Goal: Task Accomplishment & Management: Use online tool/utility

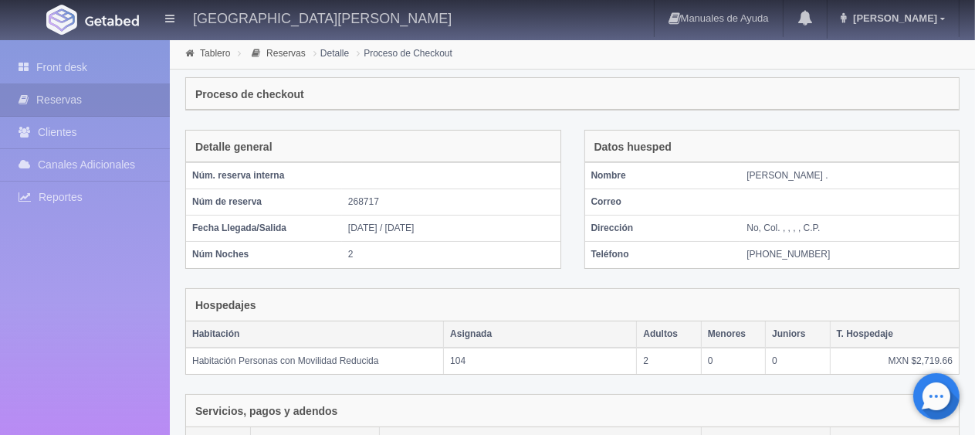
scroll to position [260, 0]
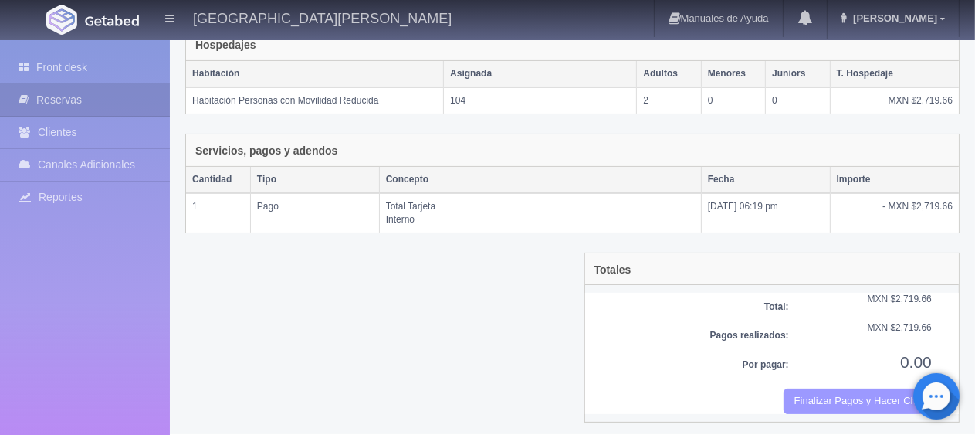
click at [846, 394] on button "Finalizar Pagos y Hacer Checkout" at bounding box center [858, 400] width 148 height 25
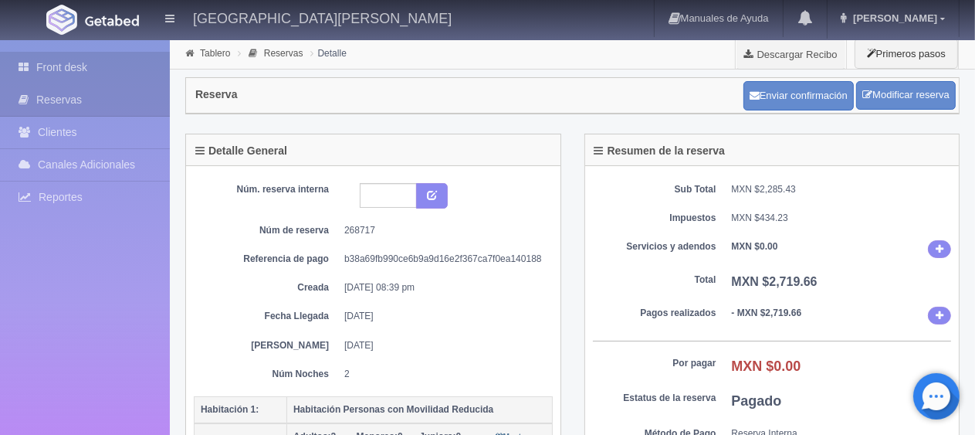
click at [92, 73] on link "Front desk" at bounding box center [85, 68] width 170 height 32
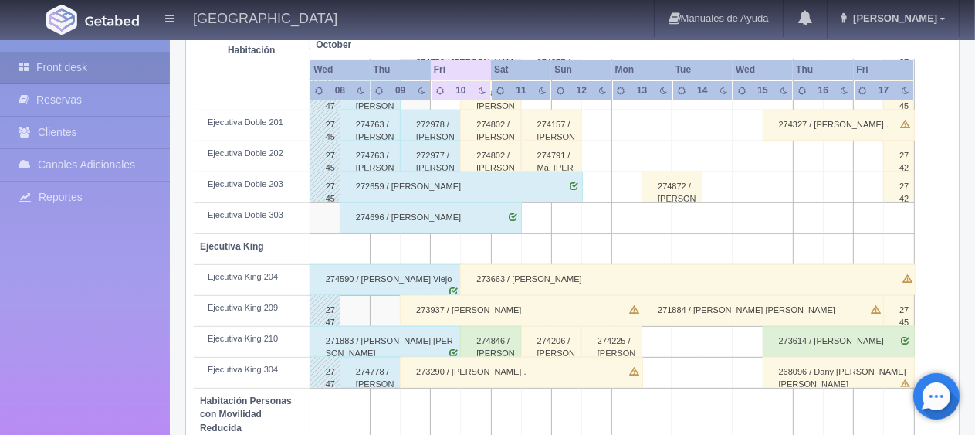
scroll to position [618, 0]
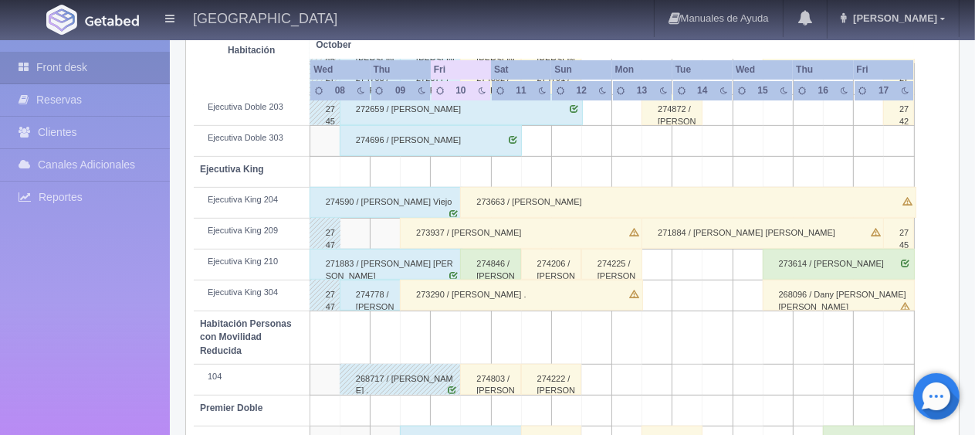
click at [429, 223] on div "273937 / Adriana Becerra" at bounding box center [521, 233] width 243 height 31
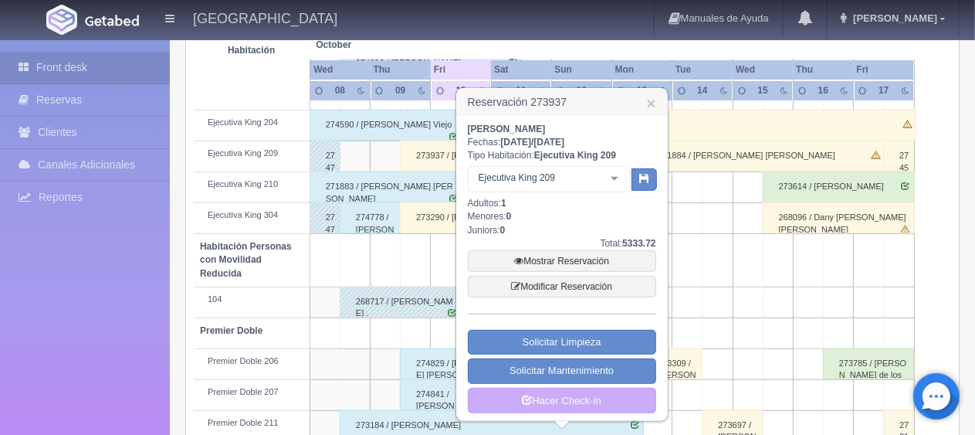
scroll to position [772, 0]
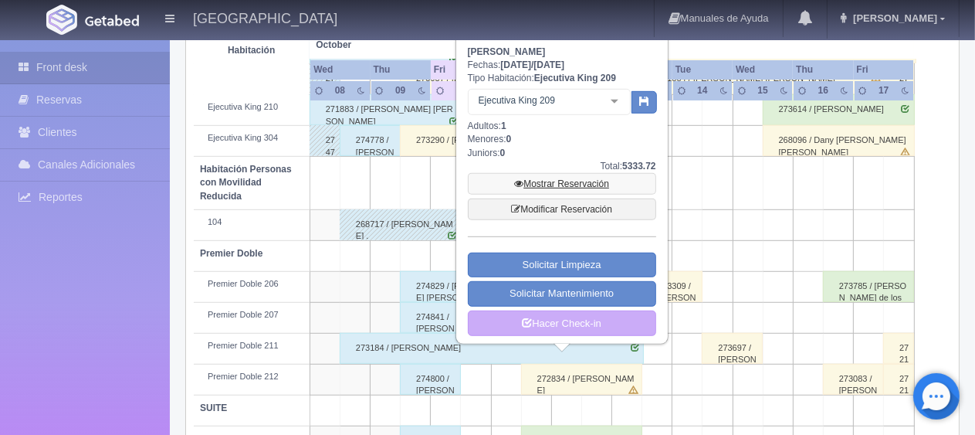
click at [536, 187] on link "Mostrar Reservación" at bounding box center [562, 184] width 188 height 22
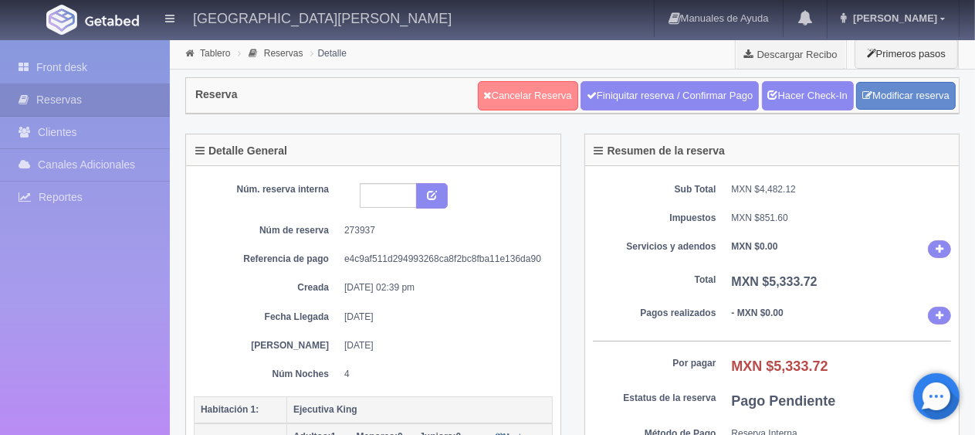
click at [509, 94] on link "Cancelar Reserva" at bounding box center [528, 95] width 100 height 29
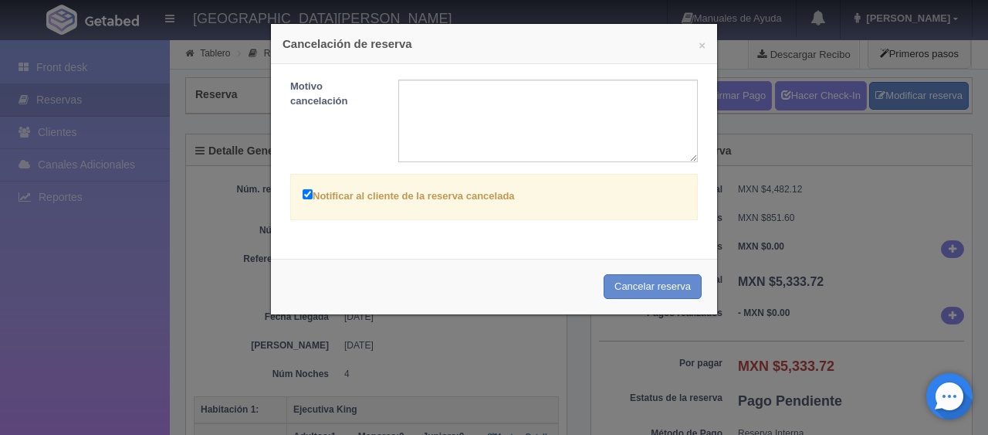
click at [476, 196] on label "Notificar al cliente de la reserva cancelada" at bounding box center [409, 195] width 212 height 18
click at [313, 196] on input "Notificar al cliente de la reserva cancelada" at bounding box center [308, 194] width 10 height 10
checkbox input "false"
drag, startPoint x: 636, startPoint y: 284, endPoint x: 568, endPoint y: 51, distance: 242.7
click at [636, 284] on button "Cancelar reserva" at bounding box center [653, 286] width 98 height 25
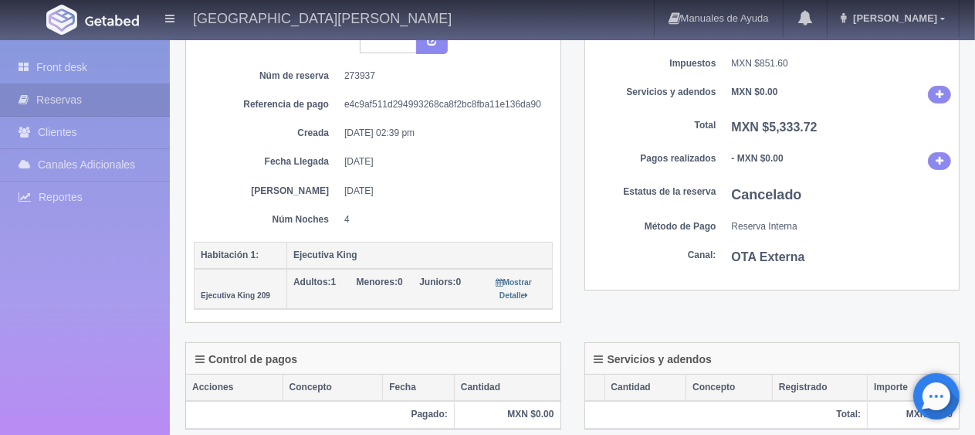
scroll to position [77, 0]
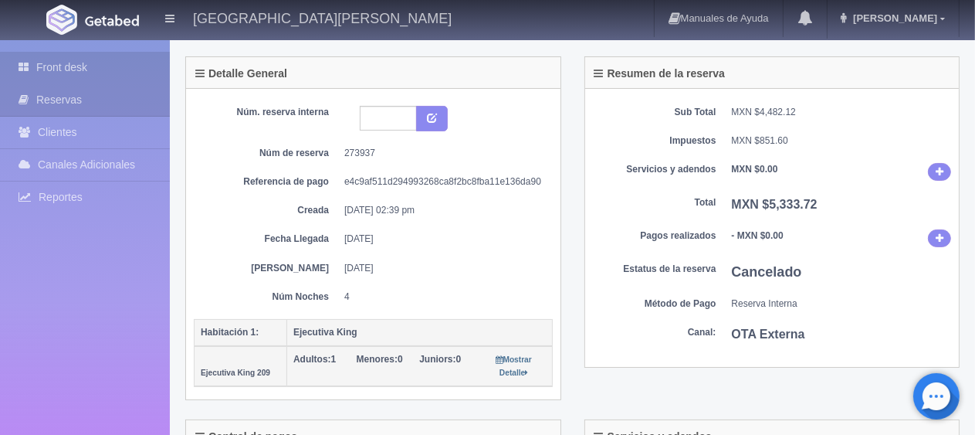
click at [114, 64] on link "Front desk" at bounding box center [85, 68] width 170 height 32
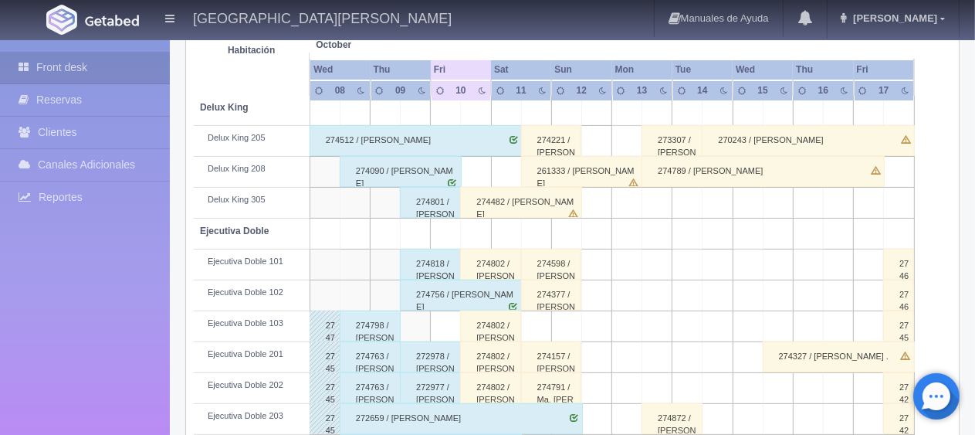
scroll to position [541, 0]
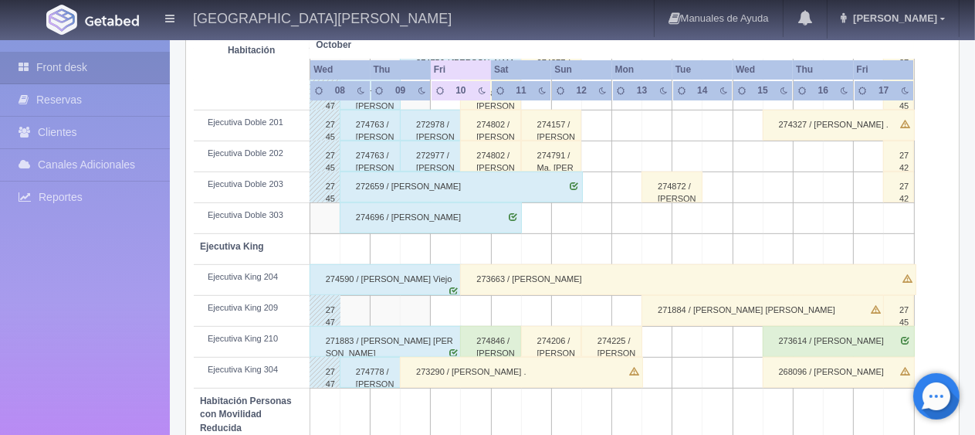
click at [486, 378] on div "273290 / Adriana Becerra ." at bounding box center [521, 372] width 243 height 31
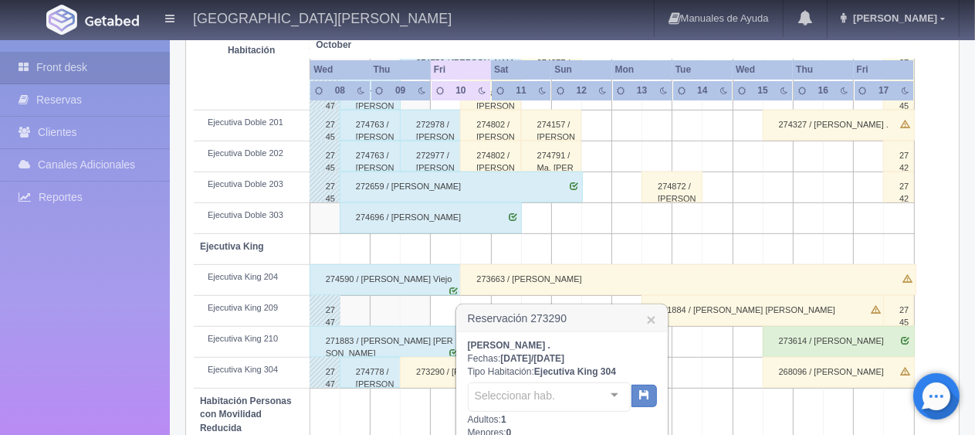
scroll to position [695, 0]
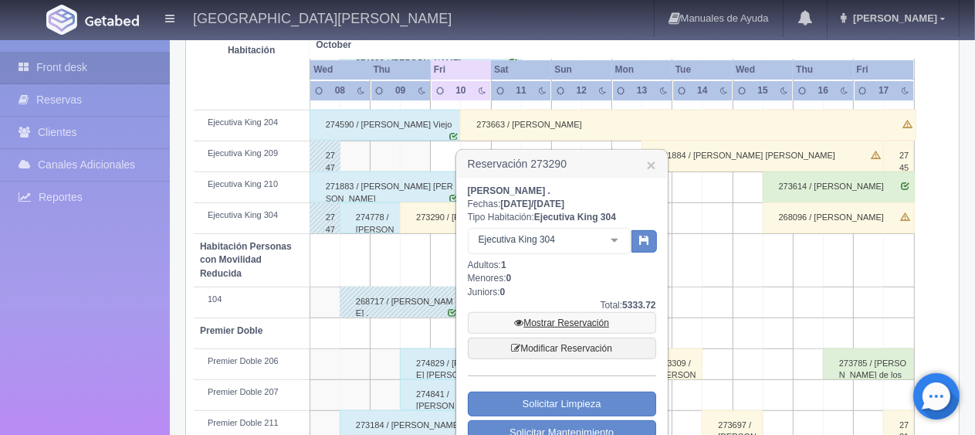
click at [565, 318] on link "Mostrar Reservación" at bounding box center [562, 323] width 188 height 22
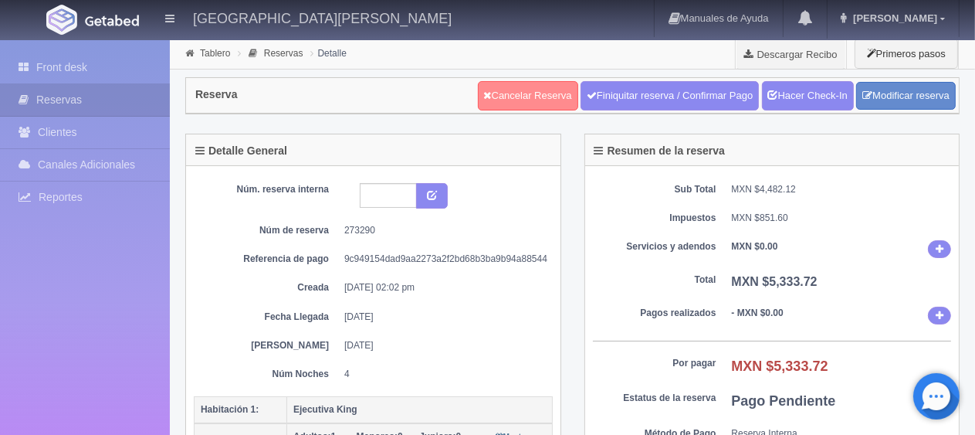
click at [519, 90] on link "Cancelar Reserva" at bounding box center [528, 95] width 100 height 29
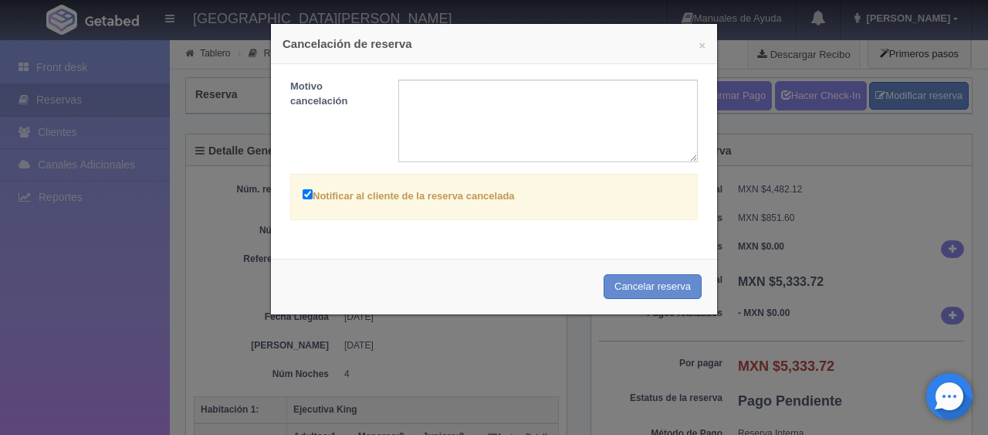
click at [528, 191] on div "Notificar al cliente de la reserva cancelada" at bounding box center [494, 197] width 408 height 46
click at [486, 189] on label "Notificar al cliente de la reserva cancelada" at bounding box center [409, 195] width 212 height 18
click at [313, 189] on input "Notificar al cliente de la reserva cancelada" at bounding box center [308, 194] width 10 height 10
checkbox input "false"
click at [614, 280] on button "Cancelar reserva" at bounding box center [653, 286] width 98 height 25
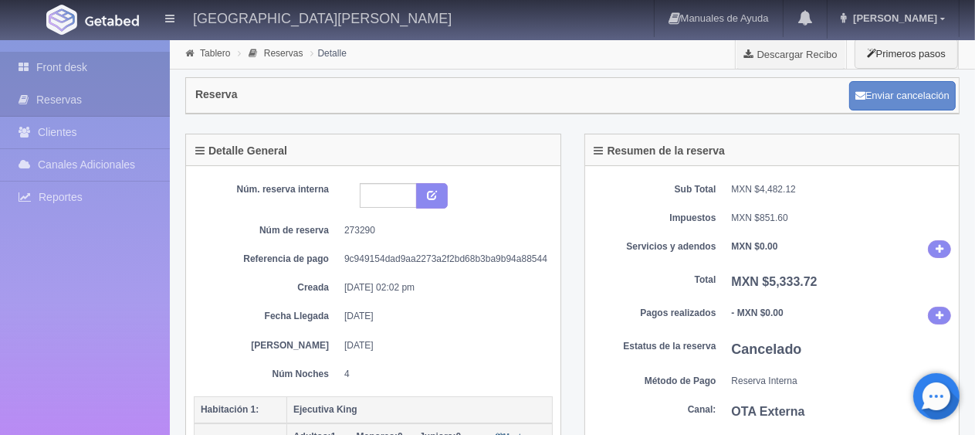
click at [69, 63] on link "Front desk" at bounding box center [85, 68] width 170 height 32
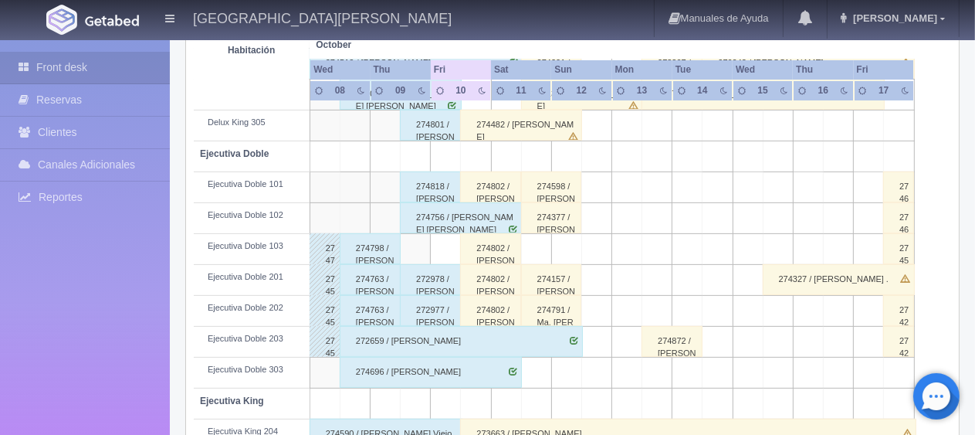
scroll to position [386, 0]
click at [439, 275] on div "272978 / [PERSON_NAME]" at bounding box center [430, 279] width 61 height 31
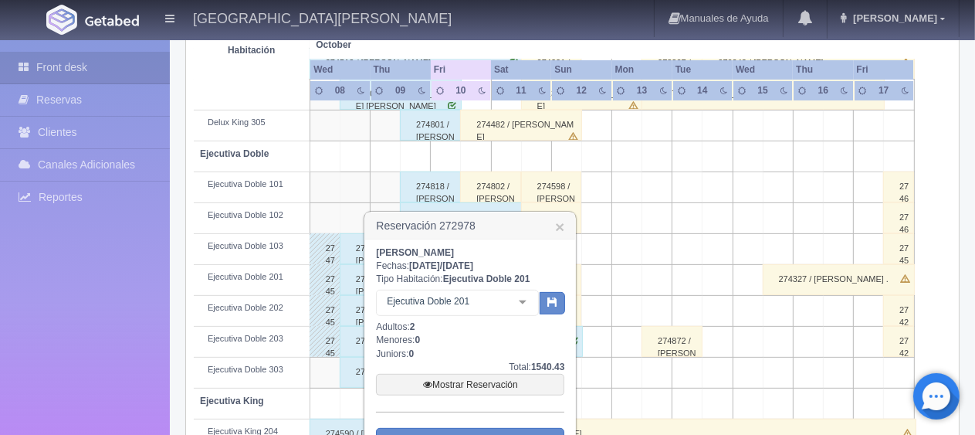
scroll to position [541, 0]
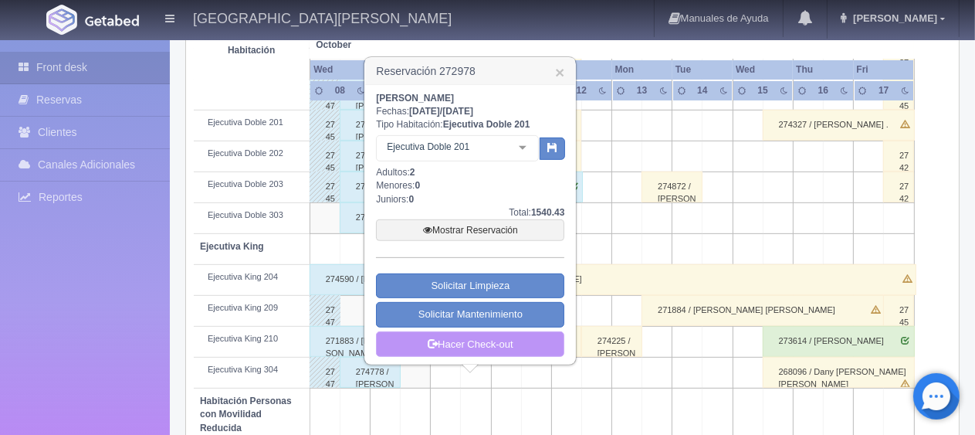
click at [498, 337] on link "Hacer Check-out" at bounding box center [470, 344] width 188 height 26
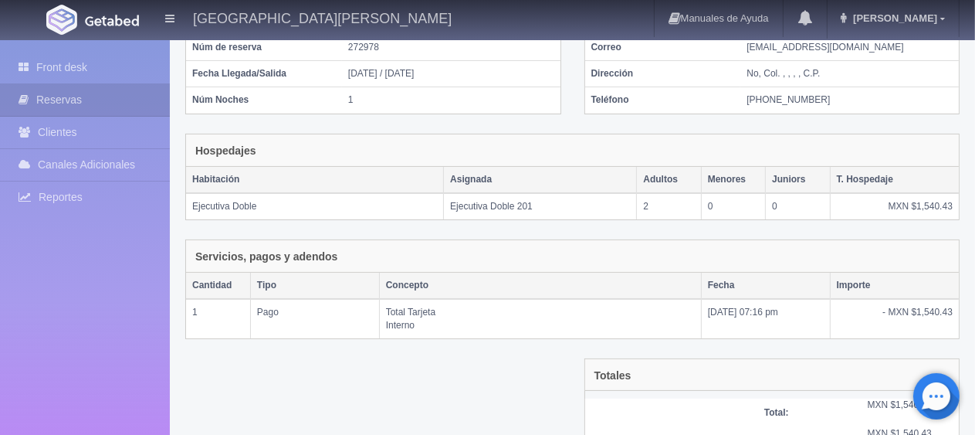
scroll to position [260, 0]
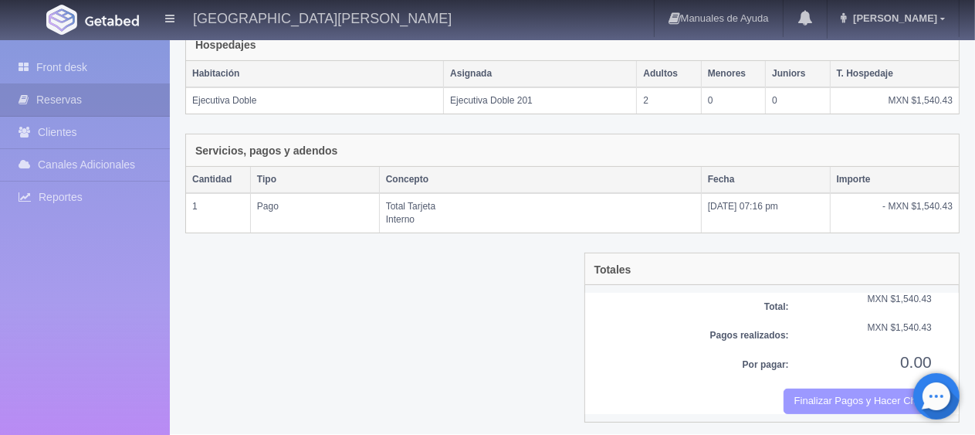
click at [828, 388] on button "Finalizar Pagos y Hacer Checkout" at bounding box center [858, 400] width 148 height 25
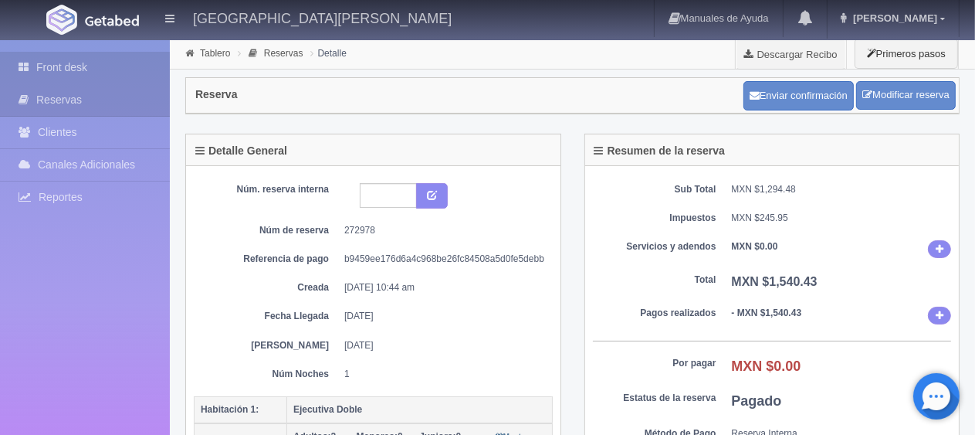
click at [111, 61] on link "Front desk" at bounding box center [85, 68] width 170 height 32
click at [64, 73] on link "Front desk" at bounding box center [85, 68] width 170 height 32
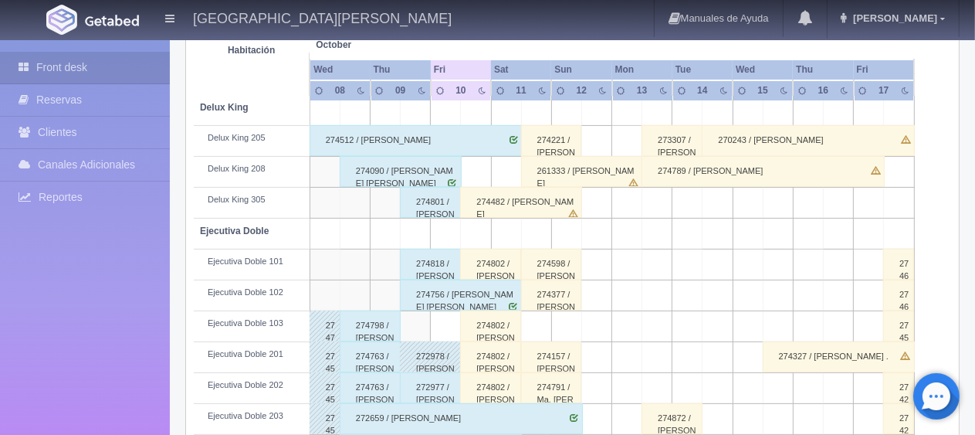
scroll to position [386, 0]
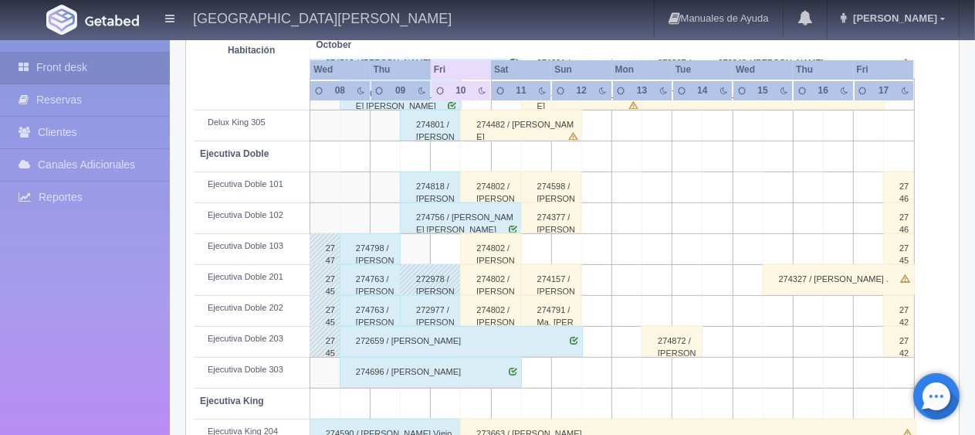
click at [433, 304] on div "272977 / Masao Wakasugi" at bounding box center [430, 310] width 61 height 31
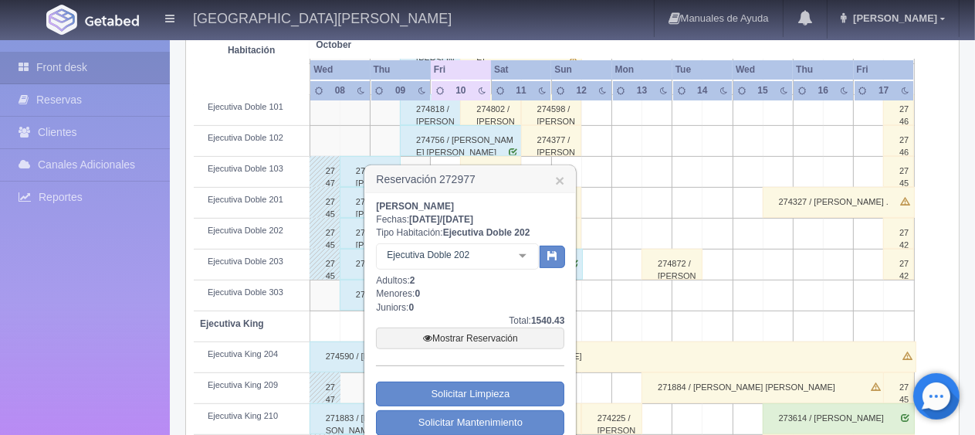
scroll to position [541, 0]
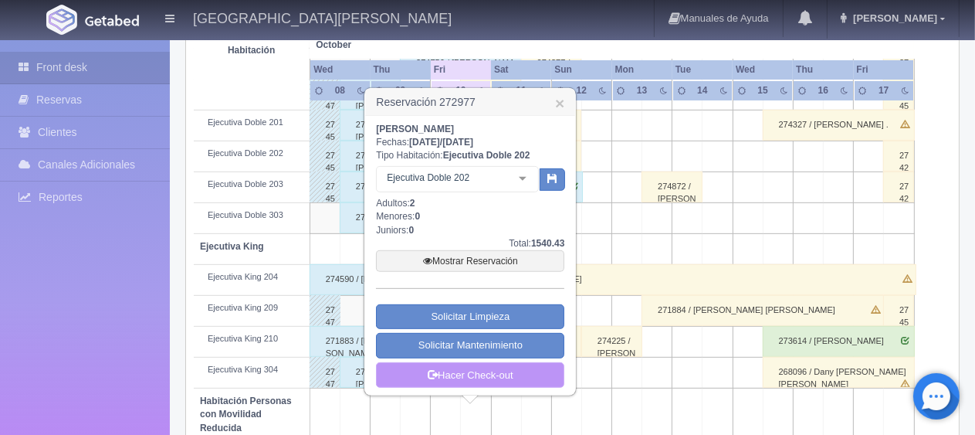
click at [510, 373] on link "Hacer Check-out" at bounding box center [470, 375] width 188 height 26
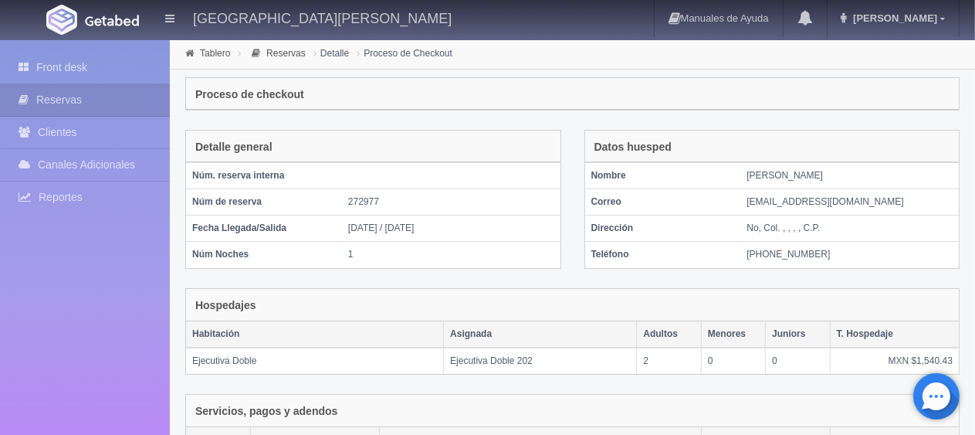
scroll to position [260, 0]
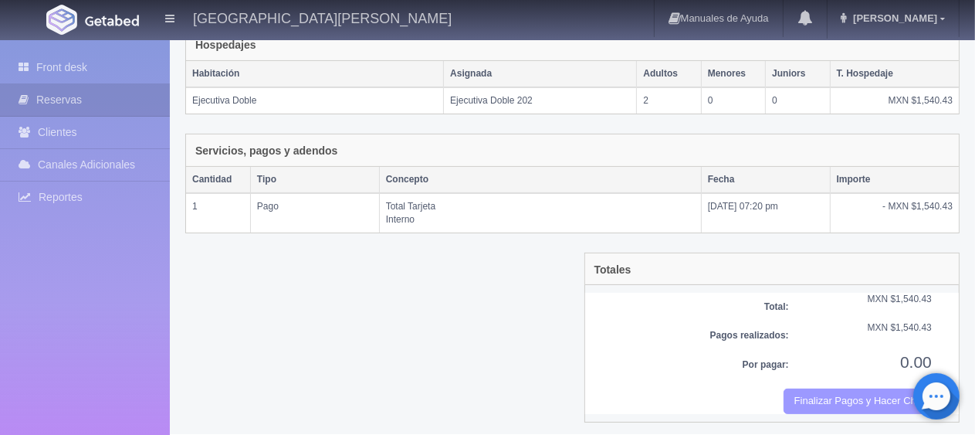
drag, startPoint x: 855, startPoint y: 385, endPoint x: 556, endPoint y: 49, distance: 449.6
click at [854, 388] on button "Finalizar Pagos y Hacer Checkout" at bounding box center [858, 400] width 148 height 25
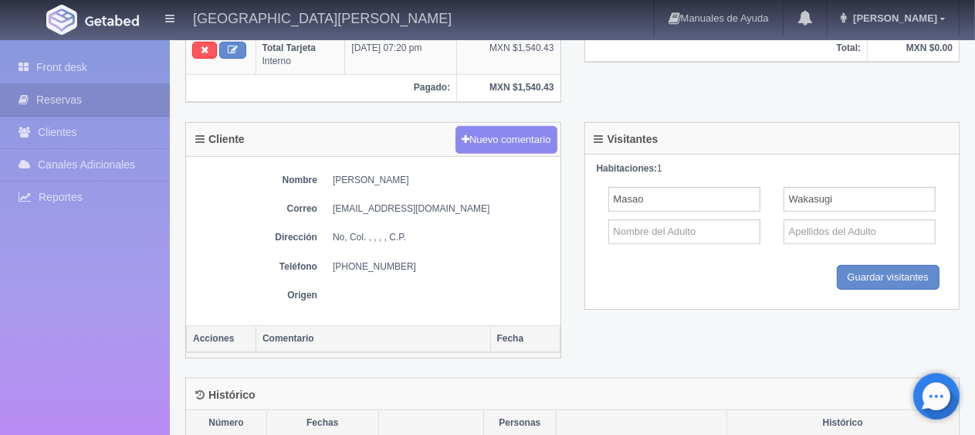
scroll to position [714, 0]
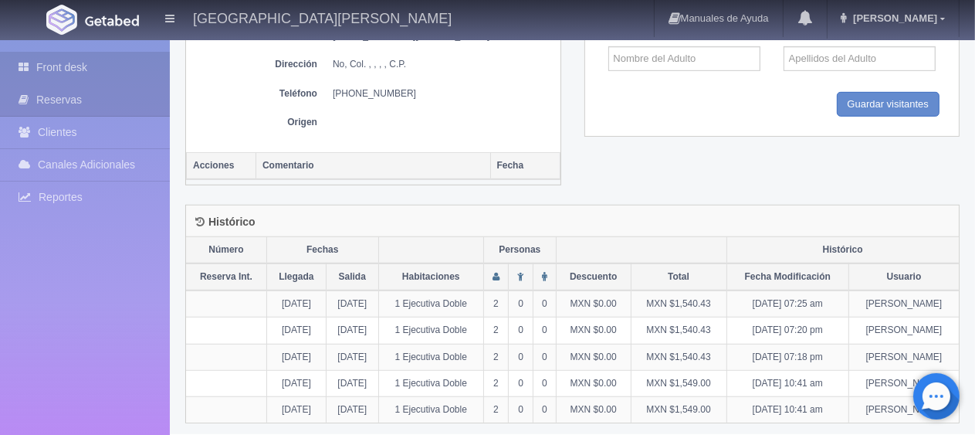
click at [78, 66] on link "Front desk" at bounding box center [85, 68] width 170 height 32
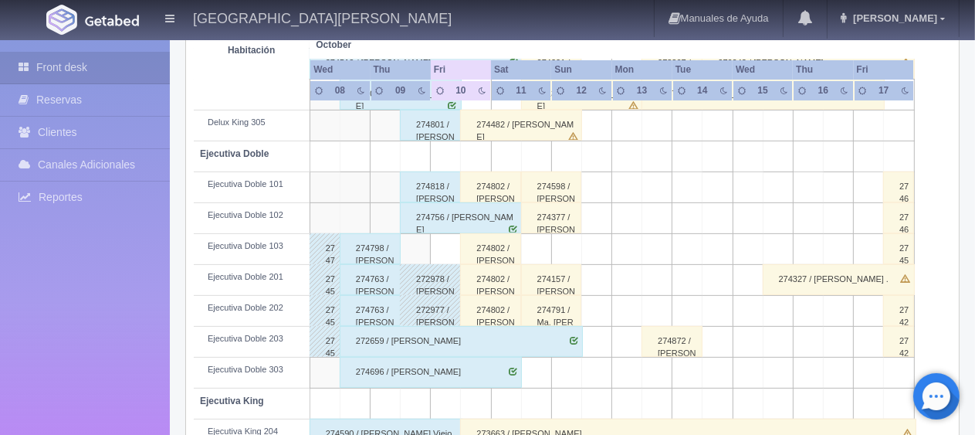
scroll to position [463, 0]
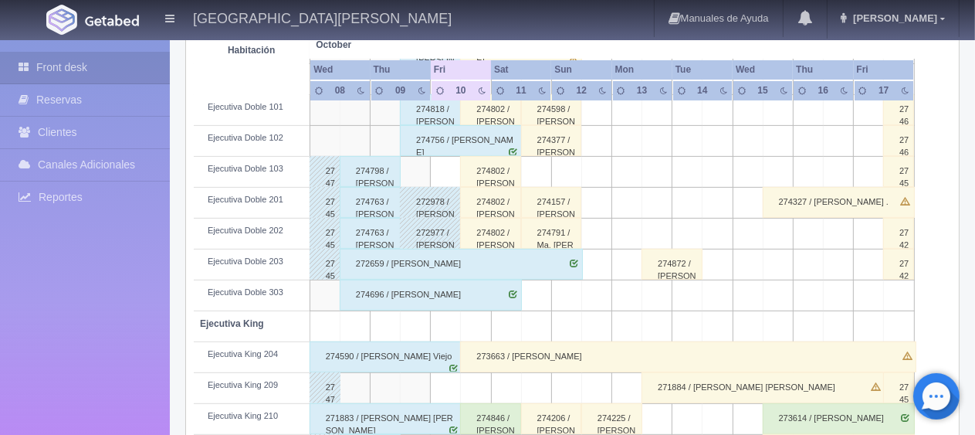
click at [369, 171] on div "274798 / [PERSON_NAME]" at bounding box center [370, 171] width 61 height 31
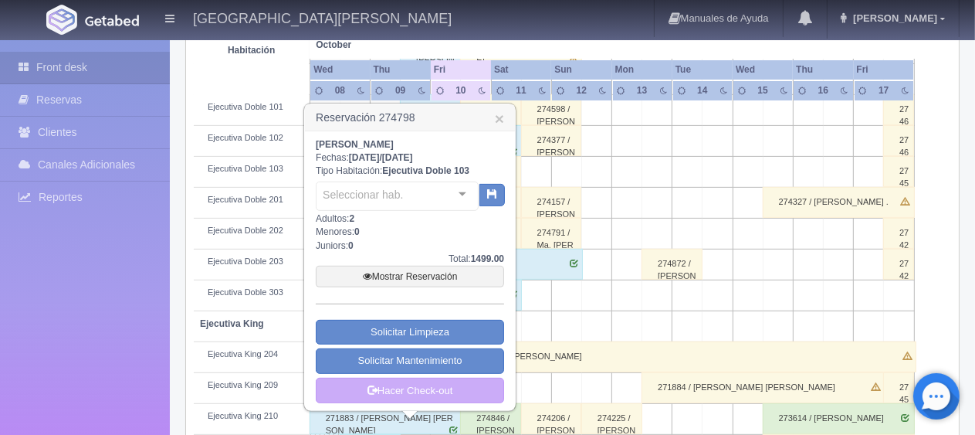
scroll to position [695, 0]
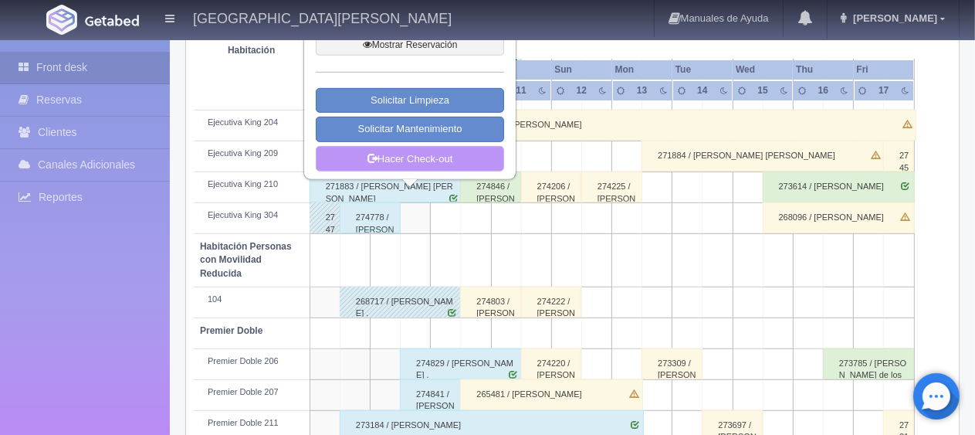
click at [415, 155] on link "Hacer Check-out" at bounding box center [410, 159] width 188 height 26
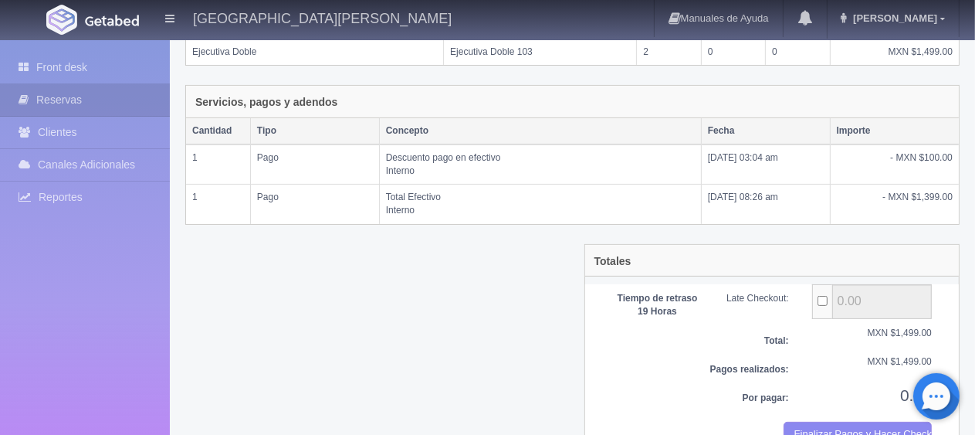
scroll to position [342, 0]
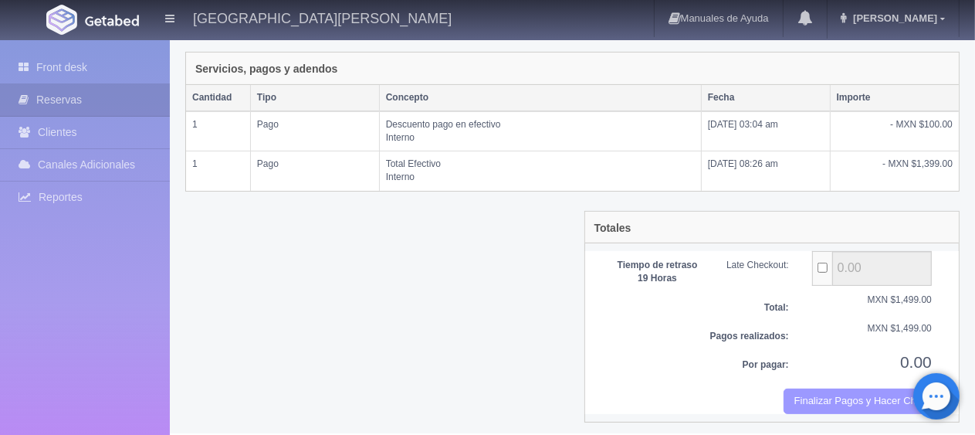
click at [853, 405] on button "Finalizar Pagos y Hacer Checkout" at bounding box center [858, 400] width 148 height 25
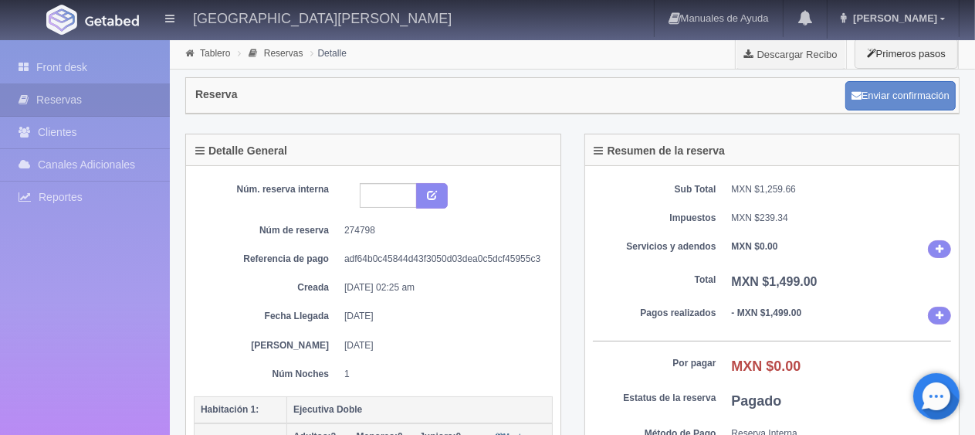
scroll to position [154, 0]
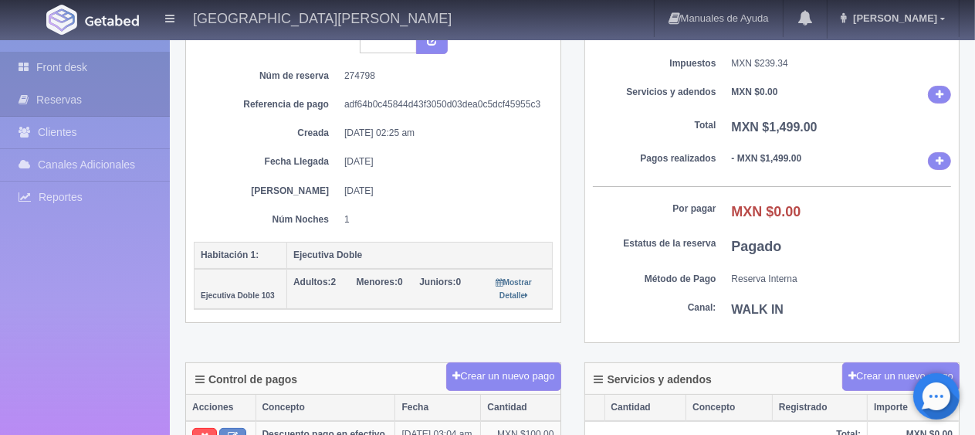
click at [26, 69] on icon at bounding box center [28, 66] width 18 height 15
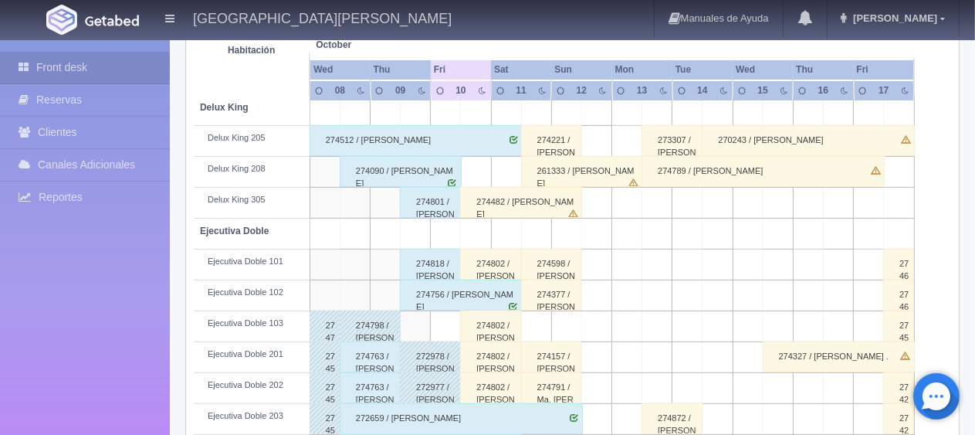
scroll to position [386, 0]
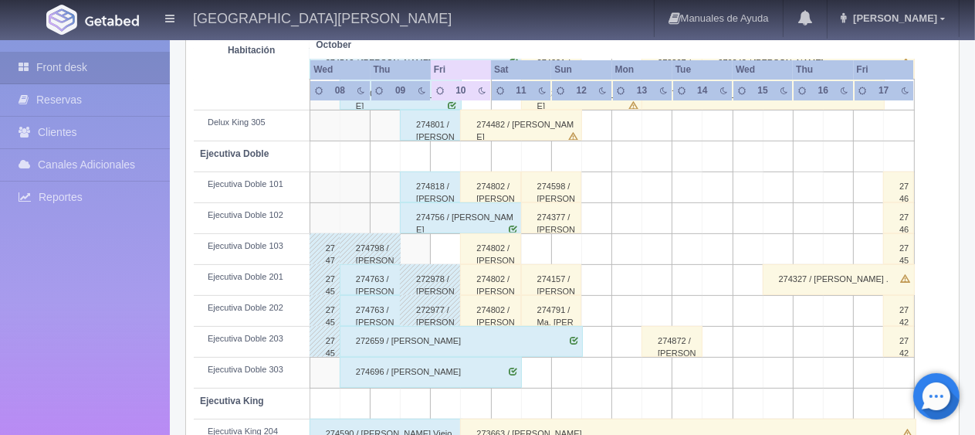
click at [377, 286] on div "274763 / Martha Parra" at bounding box center [370, 279] width 61 height 31
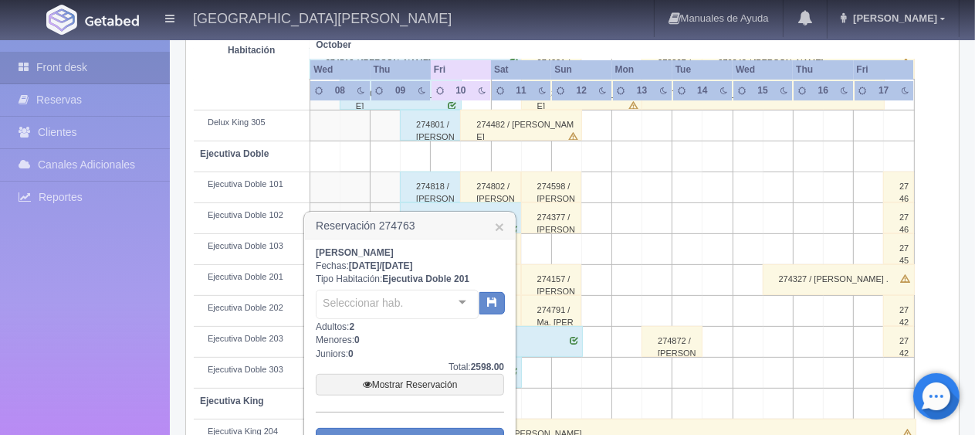
scroll to position [541, 0]
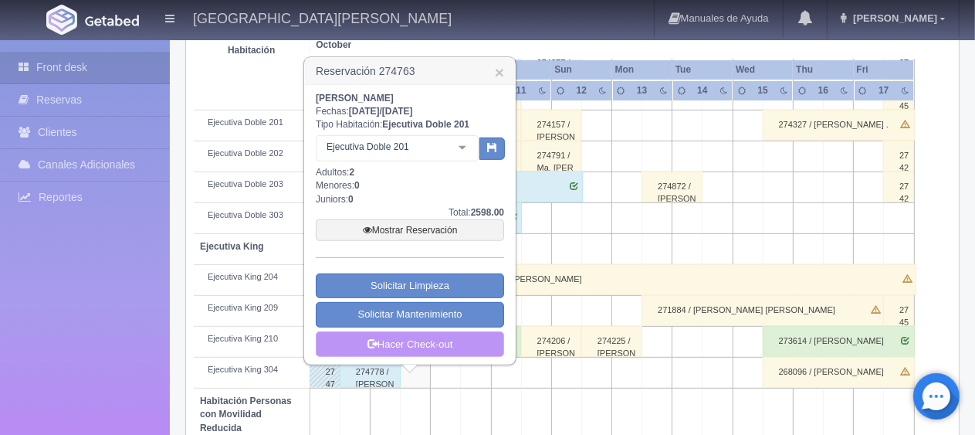
click at [392, 346] on link "Hacer Check-out" at bounding box center [410, 344] width 188 height 26
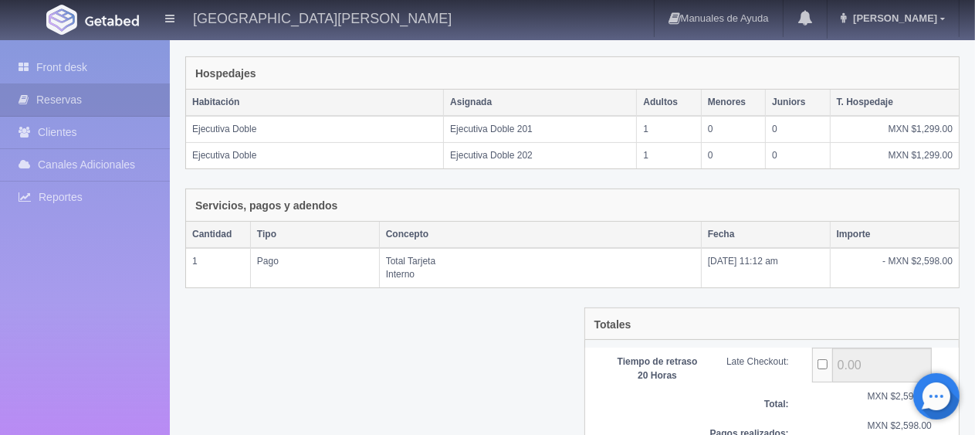
scroll to position [329, 0]
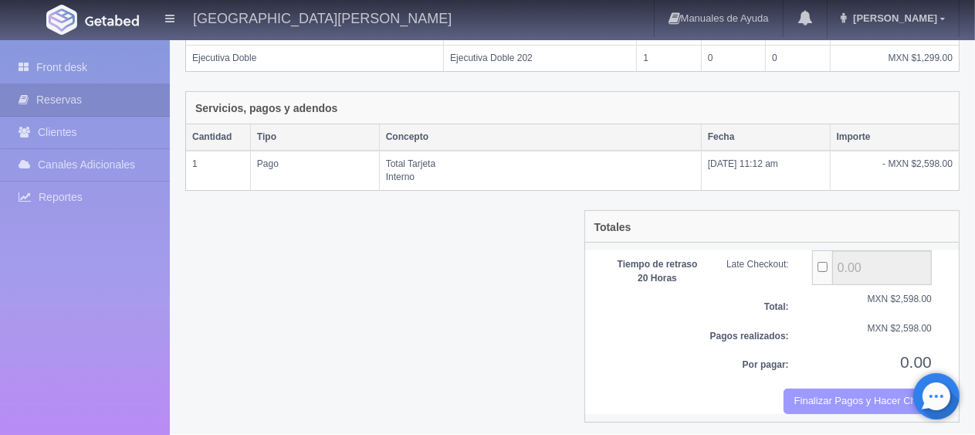
click at [800, 390] on button "Finalizar Pagos y Hacer Checkout" at bounding box center [858, 400] width 148 height 25
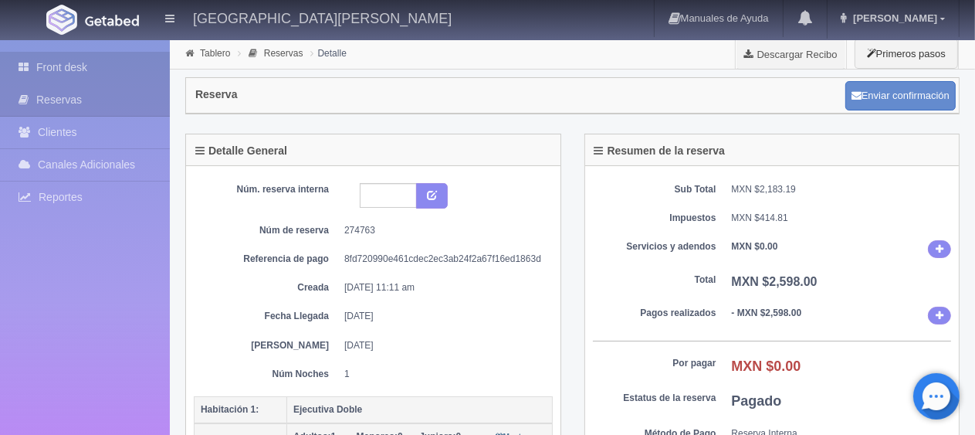
click at [45, 63] on link "Front desk" at bounding box center [85, 68] width 170 height 32
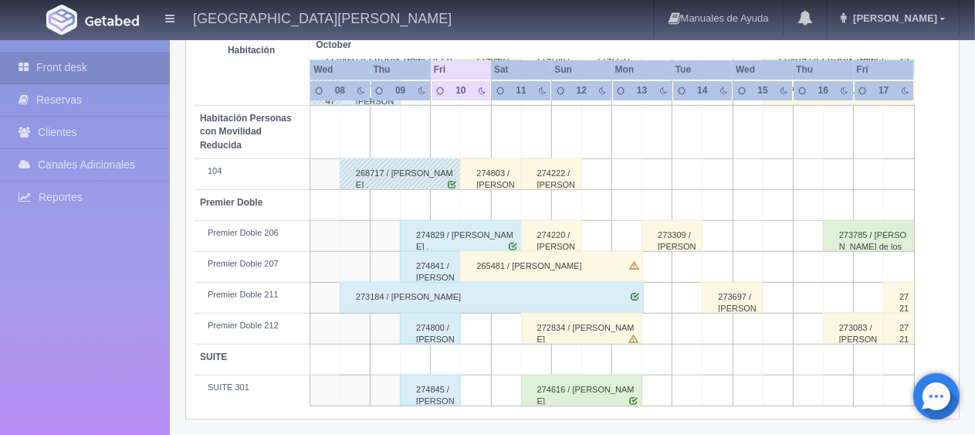
scroll to position [669, 0]
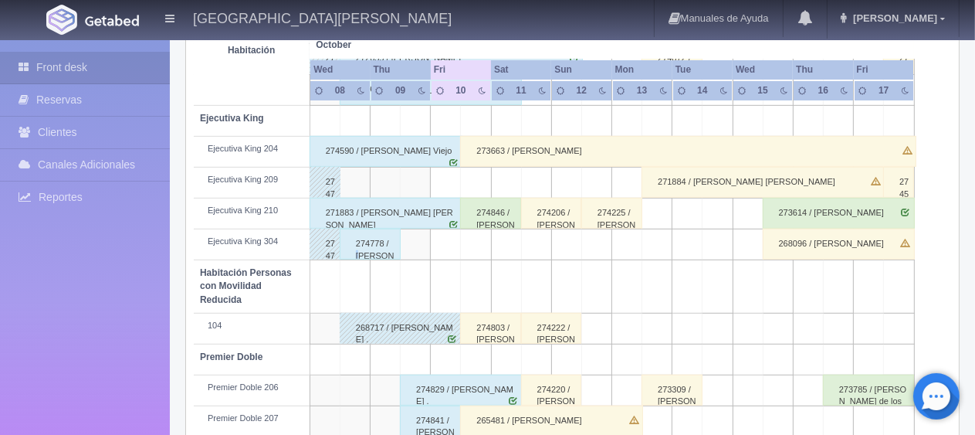
click at [359, 254] on div "274778 / [PERSON_NAME]" at bounding box center [370, 244] width 61 height 31
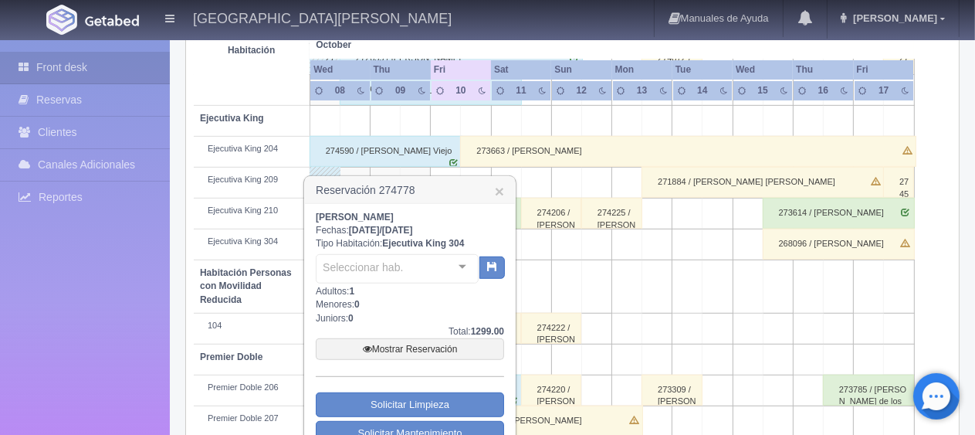
scroll to position [746, 0]
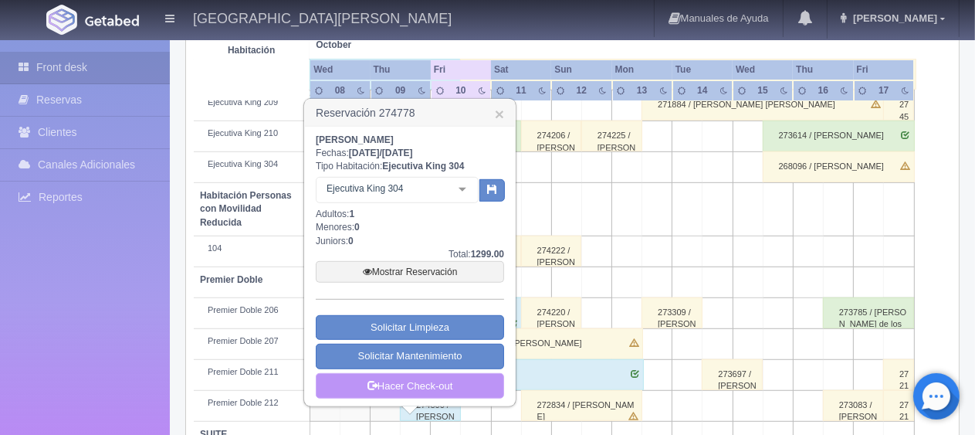
click at [385, 375] on link "Hacer Check-out" at bounding box center [410, 386] width 188 height 26
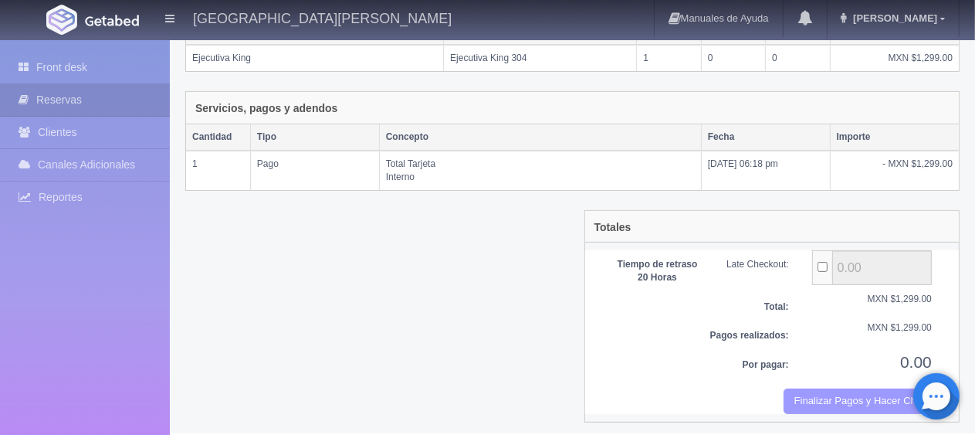
scroll to position [303, 0]
click at [819, 396] on button "Finalizar Pagos y Hacer Checkout" at bounding box center [858, 400] width 148 height 25
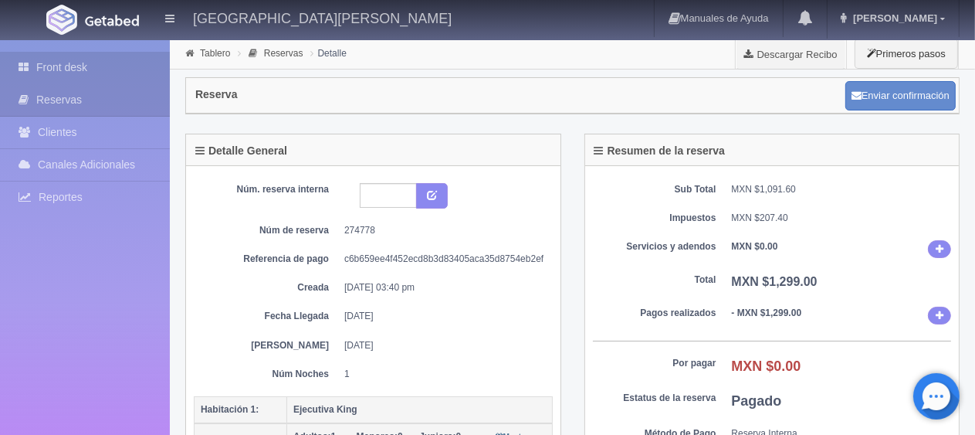
click at [127, 62] on link "Front desk" at bounding box center [85, 68] width 170 height 32
click at [77, 59] on link "Front desk" at bounding box center [85, 68] width 170 height 32
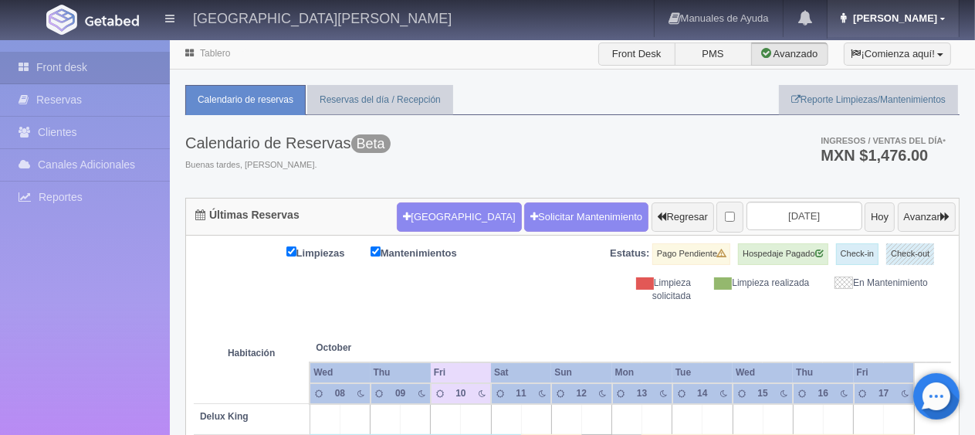
click at [908, 19] on span "Jessica" at bounding box center [893, 18] width 88 height 12
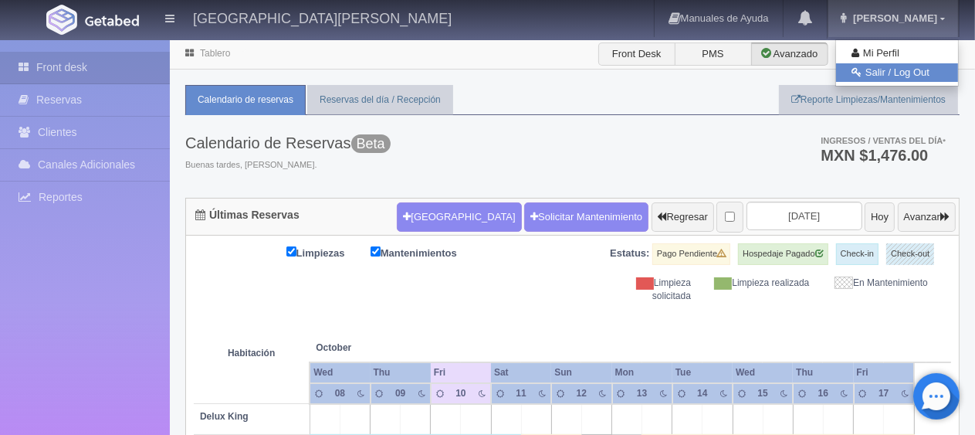
click at [865, 76] on link "Salir / Log Out" at bounding box center [897, 72] width 122 height 19
